Goal: Navigation & Orientation: Find specific page/section

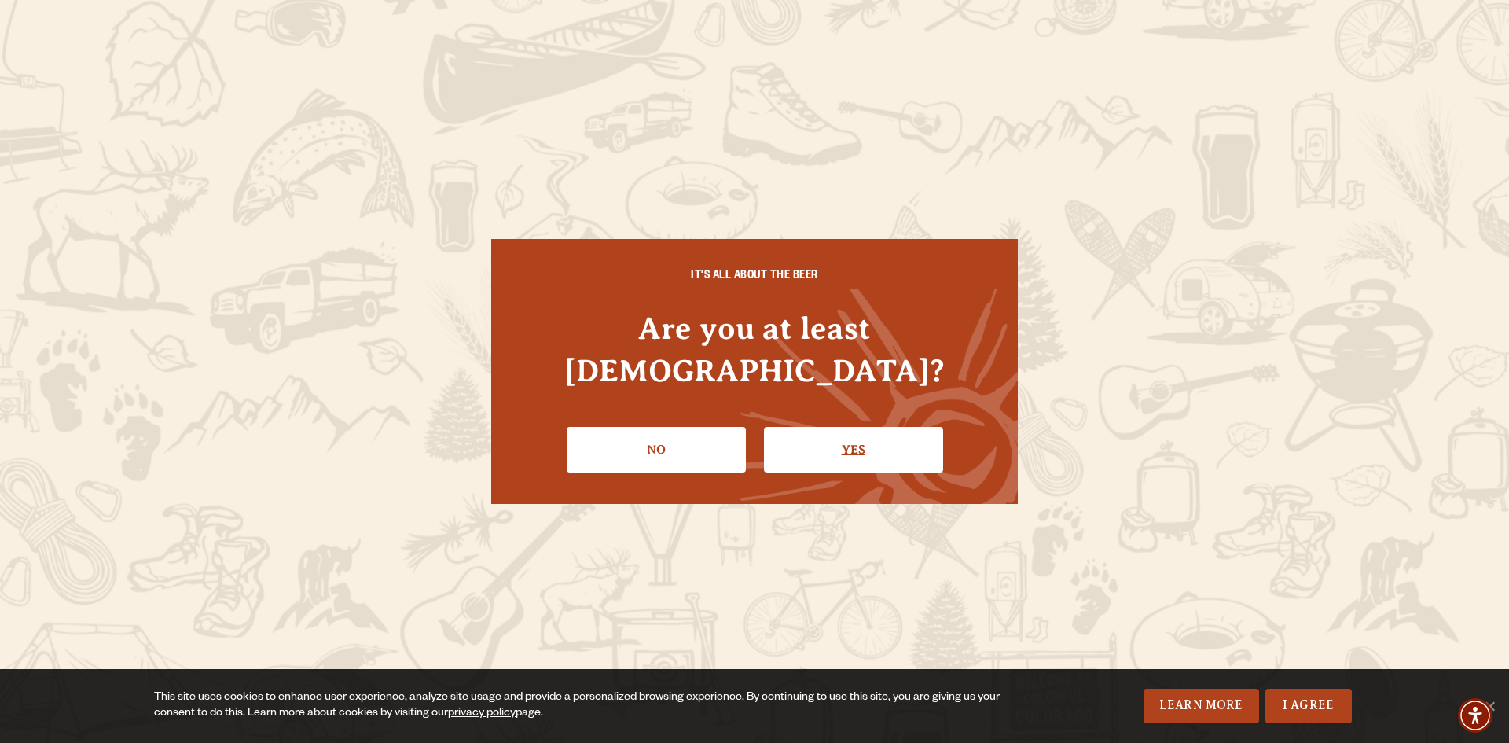
click at [864, 427] on link "Yes" at bounding box center [853, 450] width 179 height 46
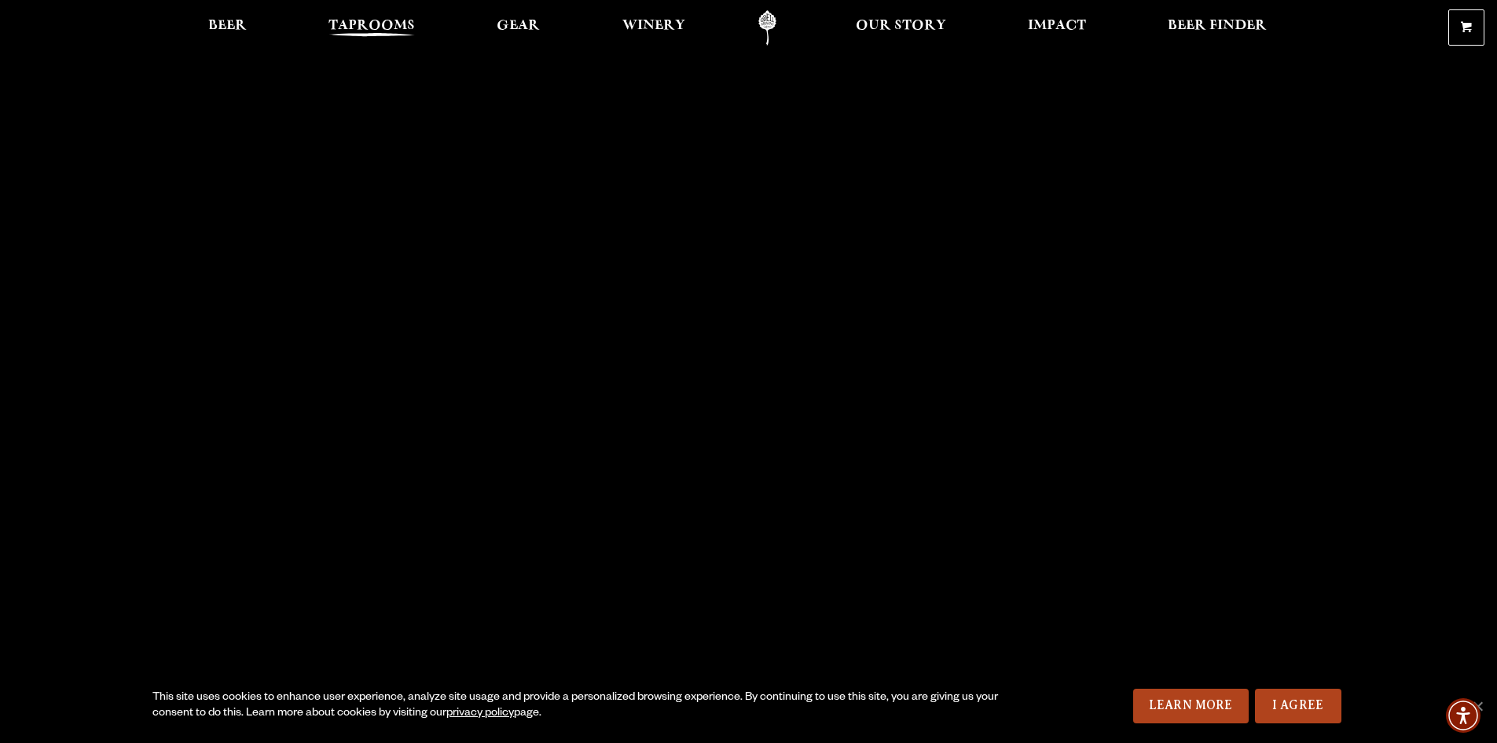
click at [381, 27] on span "Taprooms" at bounding box center [371, 26] width 86 height 13
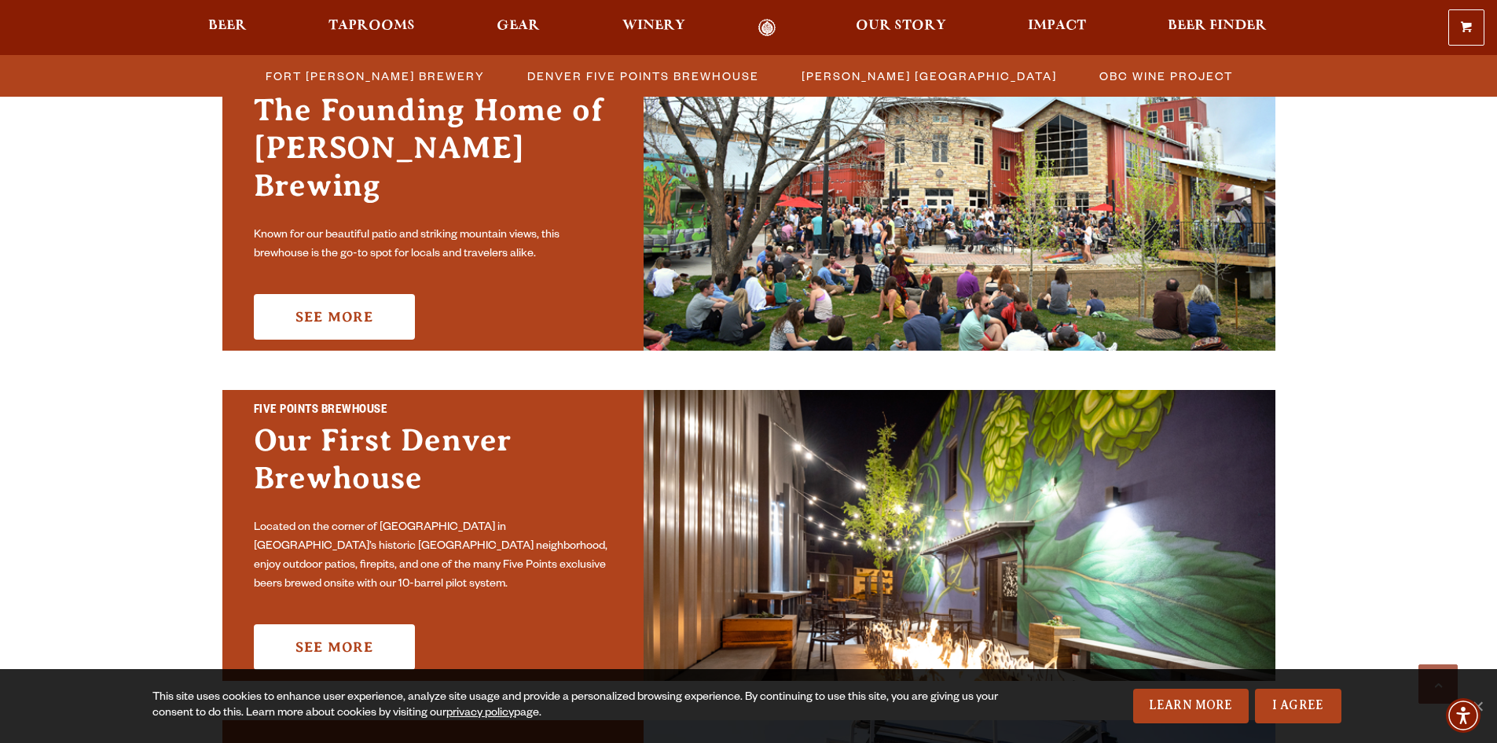
scroll to position [550, 0]
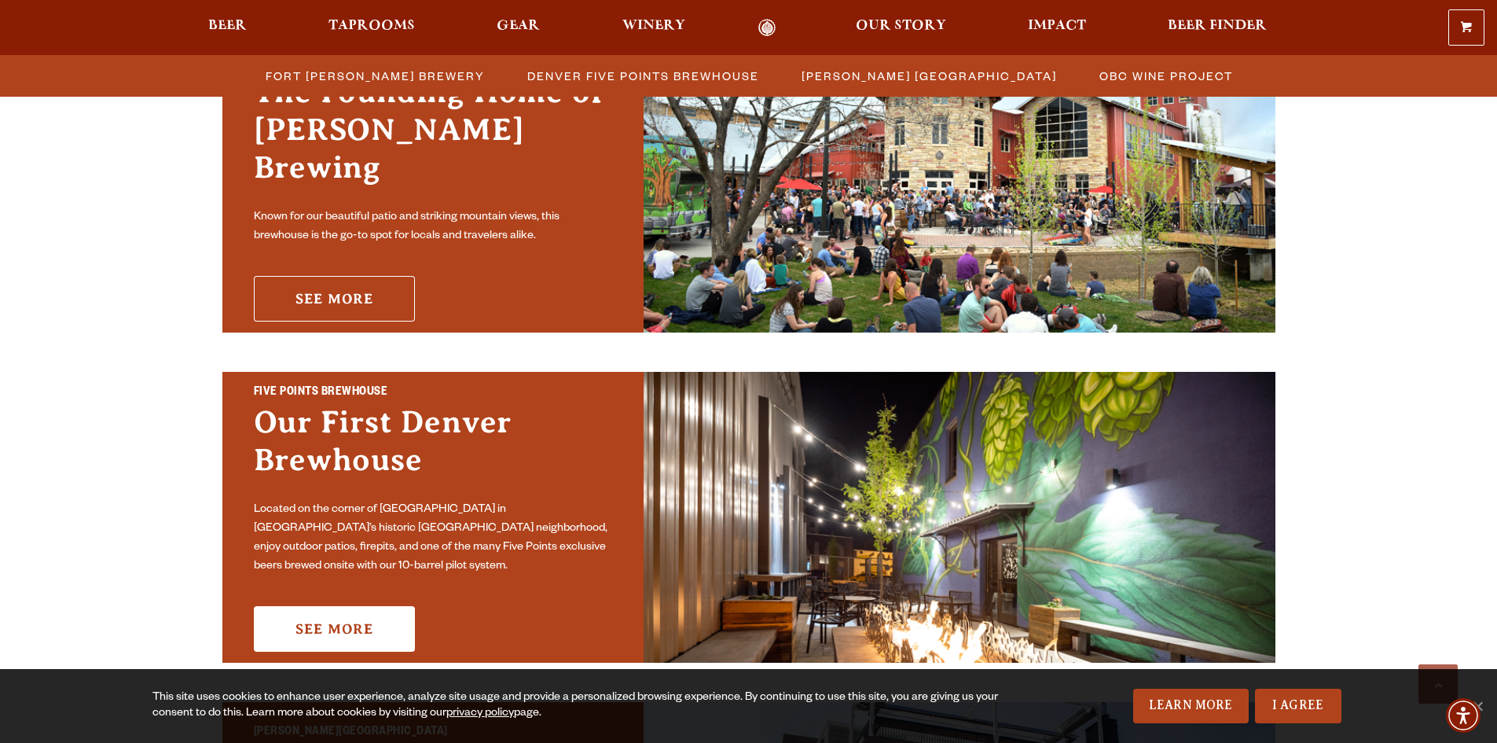
click at [333, 276] on link "See More" at bounding box center [334, 299] width 161 height 46
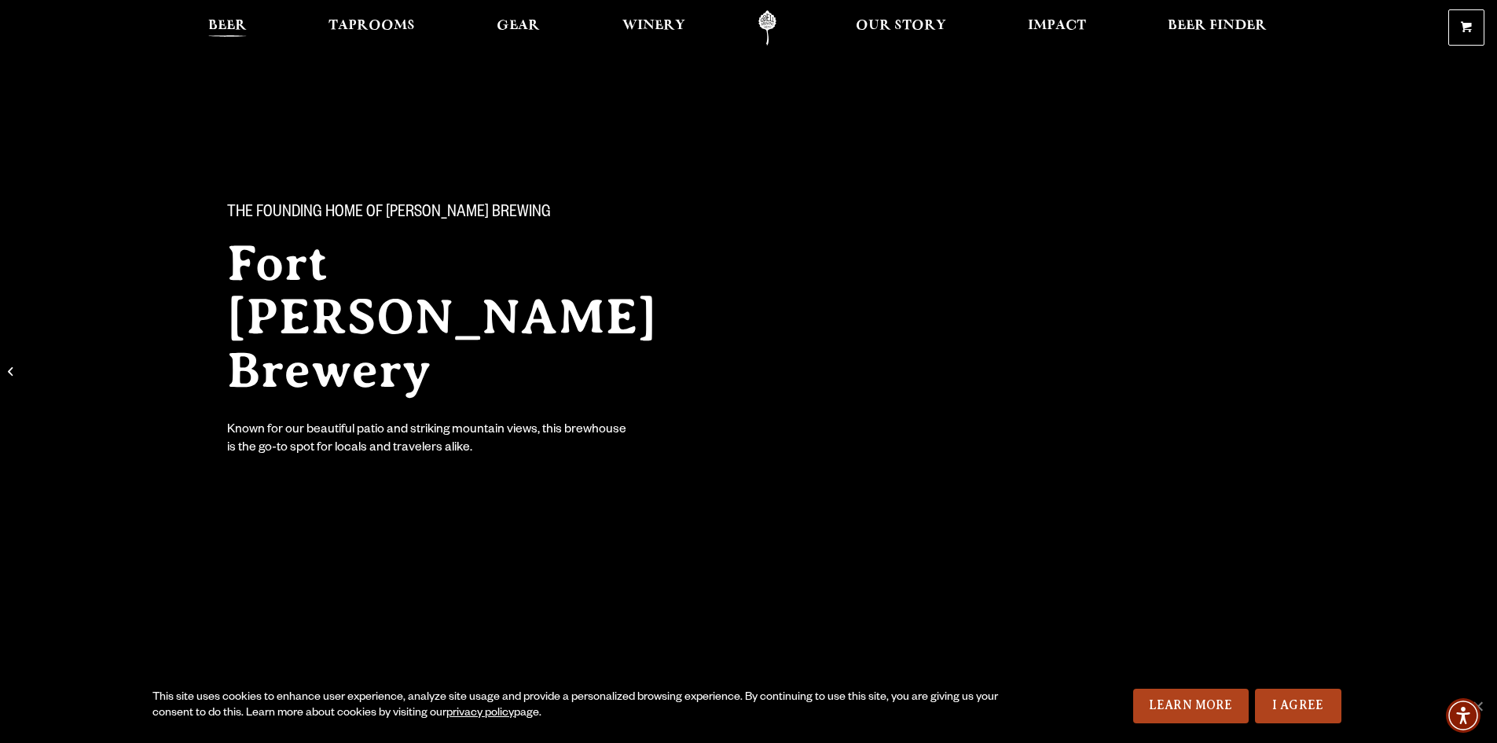
click at [218, 24] on span "Beer" at bounding box center [227, 26] width 39 height 13
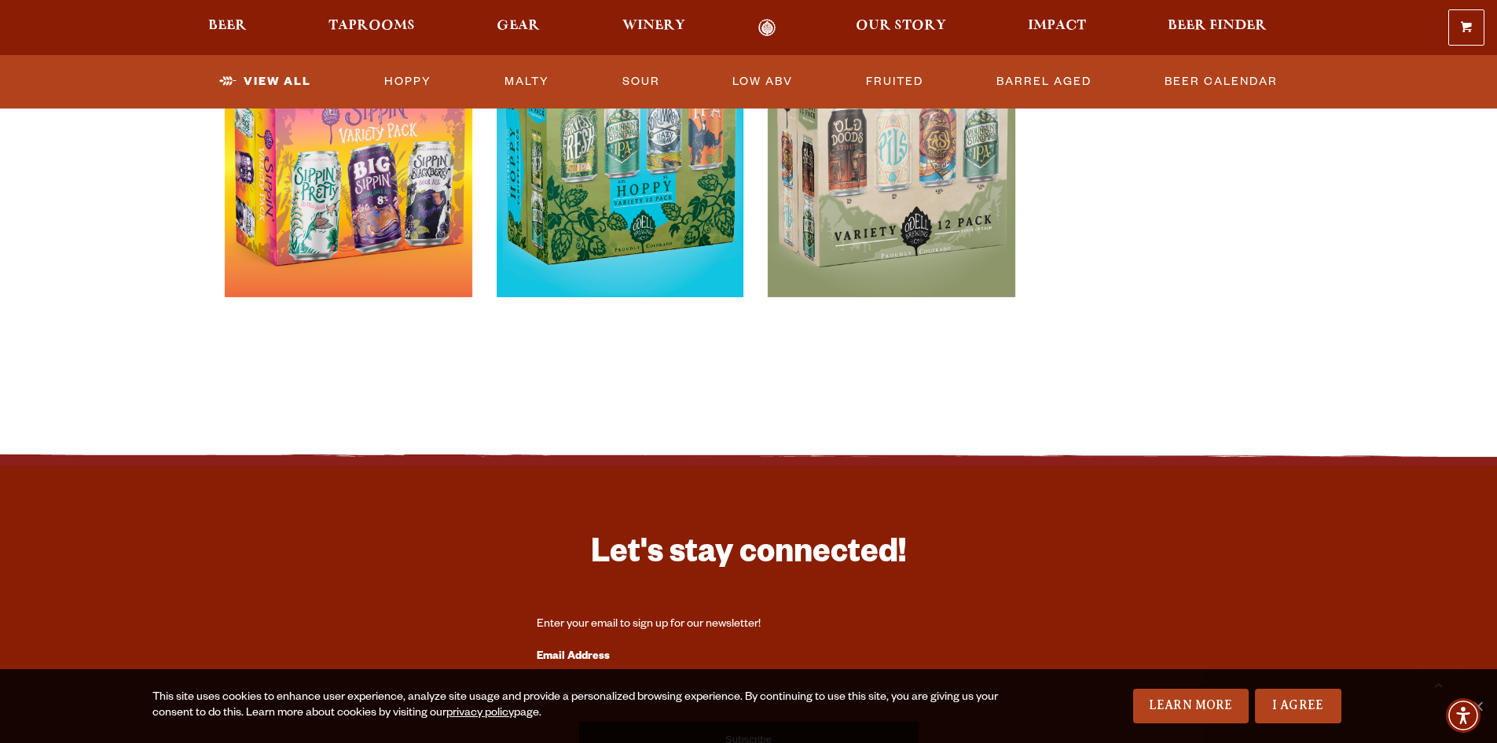
scroll to position [3457, 0]
